Goal: Transaction & Acquisition: Purchase product/service

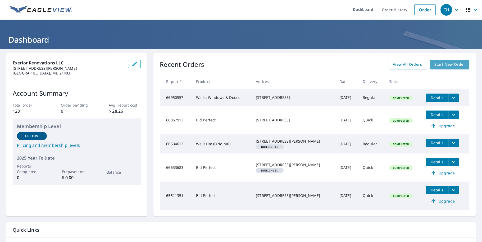
click at [442, 66] on span "Start New Order" at bounding box center [450, 64] width 31 height 7
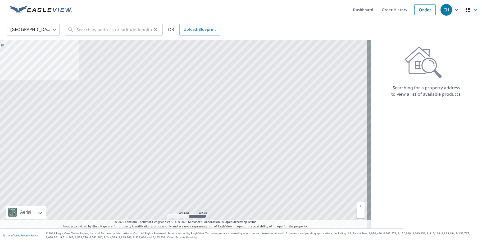
click at [75, 30] on div "​" at bounding box center [114, 30] width 98 height 12
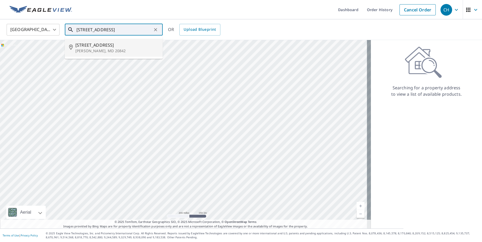
click at [98, 49] on p "[PERSON_NAME], MD 20842" at bounding box center [116, 50] width 83 height 5
type input "[STREET_ADDRESS][PERSON_NAME]"
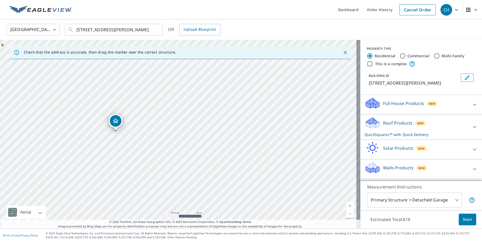
drag, startPoint x: 107, startPoint y: 121, endPoint x: 142, endPoint y: 126, distance: 34.8
click at [142, 125] on div "[STREET_ADDRESS][PERSON_NAME]" at bounding box center [180, 134] width 361 height 188
drag, startPoint x: 109, startPoint y: 133, endPoint x: 126, endPoint y: 110, distance: 28.2
click at [126, 110] on div "[STREET_ADDRESS][PERSON_NAME]" at bounding box center [180, 134] width 361 height 188
click at [472, 168] on icon at bounding box center [475, 169] width 6 height 6
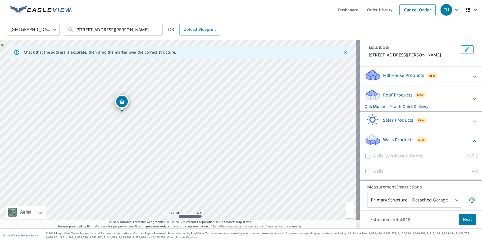
scroll to position [34, 0]
click at [365, 155] on div at bounding box center [369, 155] width 8 height 7
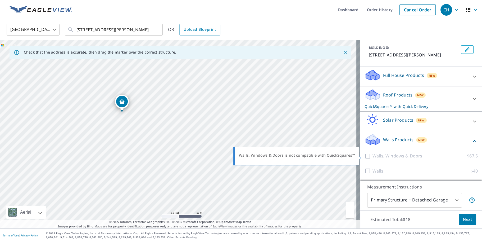
click at [365, 156] on div at bounding box center [369, 155] width 8 height 7
click at [366, 156] on div at bounding box center [369, 155] width 8 height 7
click at [365, 156] on div at bounding box center [369, 155] width 8 height 7
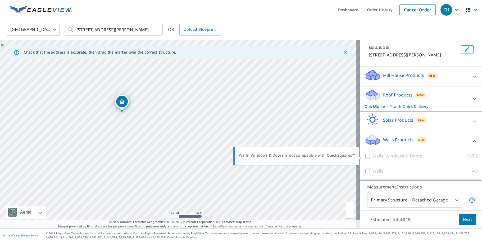
click at [365, 156] on div at bounding box center [369, 155] width 8 height 7
click at [365, 155] on div at bounding box center [369, 155] width 8 height 7
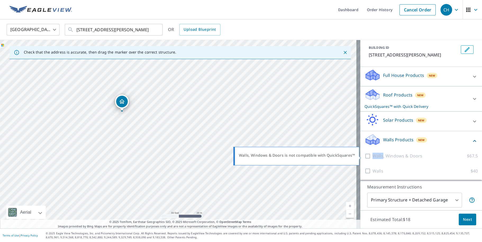
click at [365, 155] on div at bounding box center [369, 155] width 8 height 7
click at [472, 97] on icon at bounding box center [475, 99] width 6 height 6
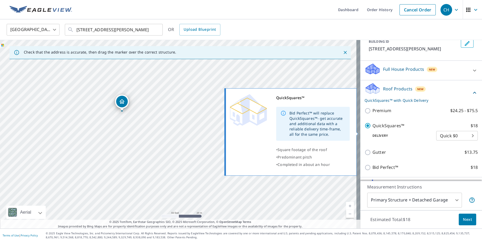
click at [365, 129] on input "QuickSquares™ $18" at bounding box center [369, 125] width 8 height 6
checkbox input "false"
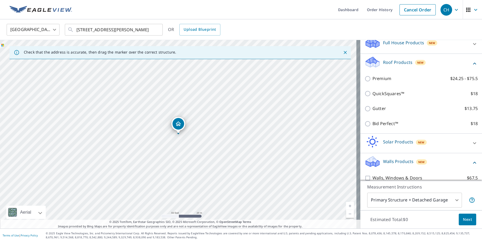
scroll to position [89, 0]
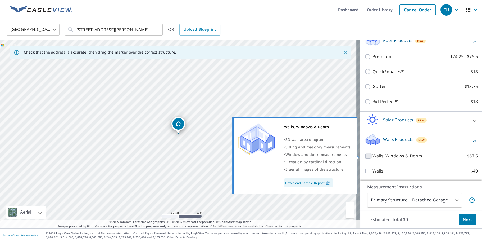
click at [365, 156] on input "Walls, Windows & Doors $67.5" at bounding box center [369, 156] width 8 height 6
checkbox input "true"
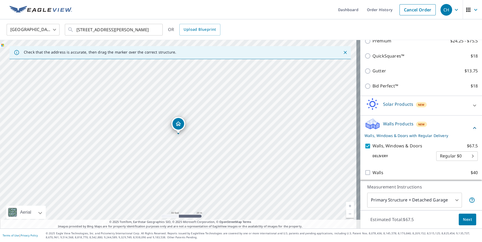
scroll to position [106, 0]
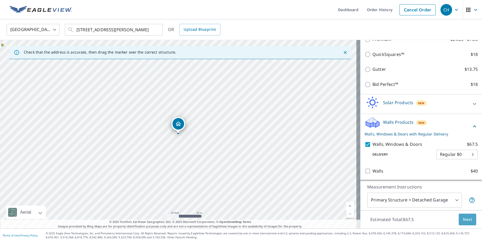
click at [463, 220] on span "Next" at bounding box center [467, 219] width 9 height 7
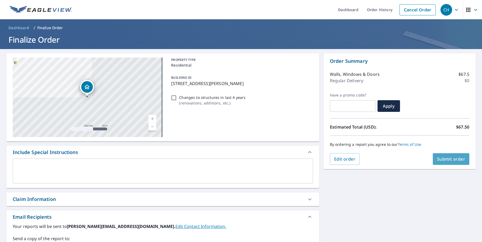
click at [444, 161] on span "Submit order" at bounding box center [451, 159] width 28 height 6
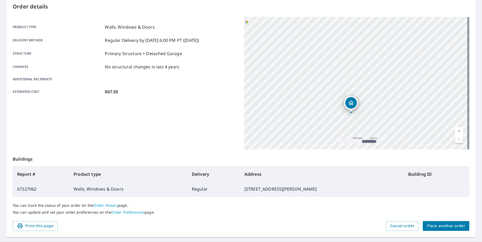
scroll to position [69, 0]
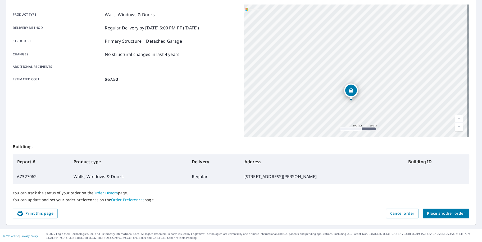
drag, startPoint x: 482, startPoint y: 1, endPoint x: 349, endPoint y: 164, distance: 210.5
click at [349, 164] on th "Address" at bounding box center [322, 161] width 164 height 15
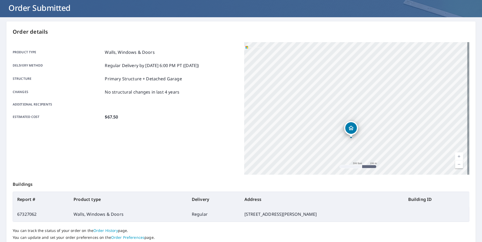
scroll to position [0, 0]
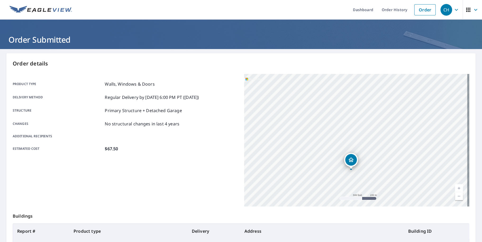
click at [453, 10] on icon "button" at bounding box center [456, 10] width 6 height 6
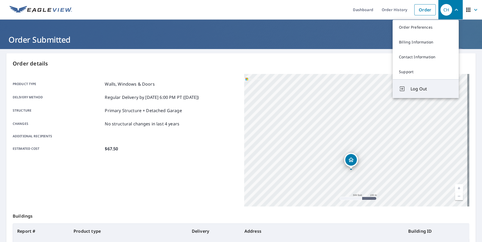
click at [420, 88] on span "Log Out" at bounding box center [432, 89] width 42 height 6
